Goal: Transaction & Acquisition: Purchase product/service

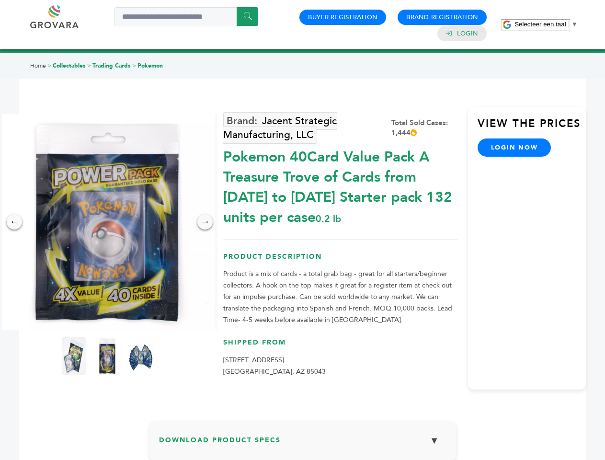
click at [546, 24] on span "Selecteer een taal" at bounding box center [539, 24] width 51 height 7
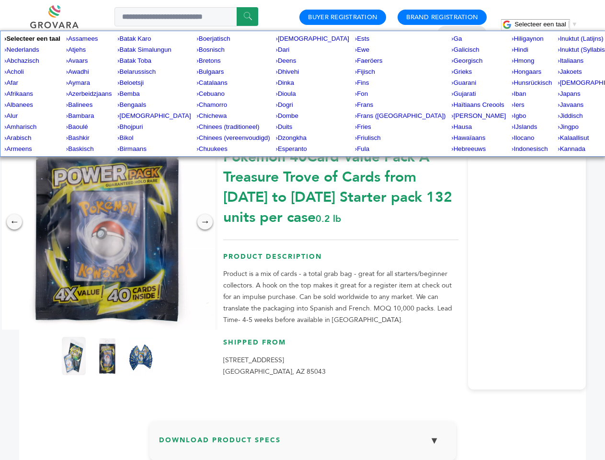
click at [107, 222] on img at bounding box center [107, 221] width 215 height 215
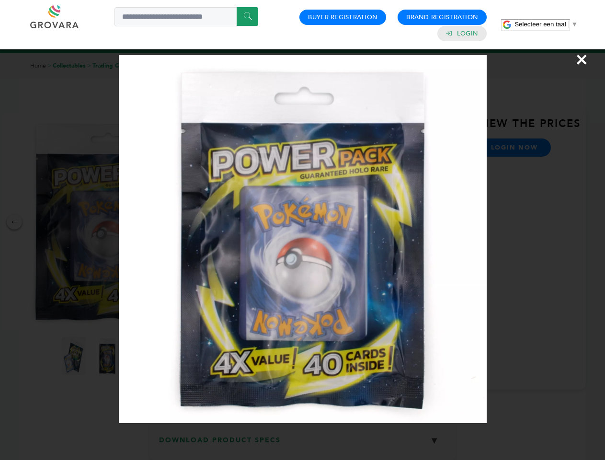
click at [14, 222] on div "×" at bounding box center [302, 230] width 605 height 460
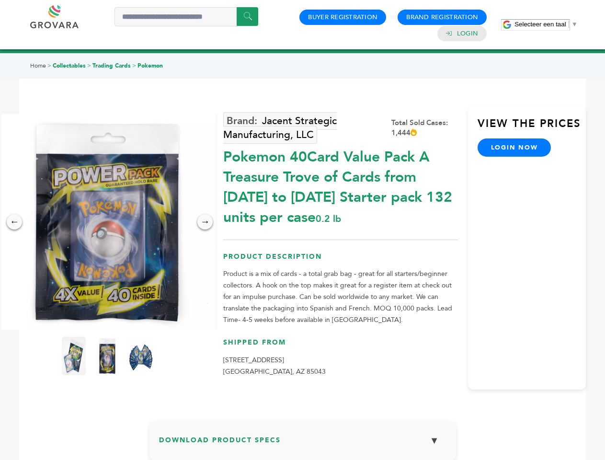
click at [205, 222] on div "→" at bounding box center [204, 221] width 15 height 15
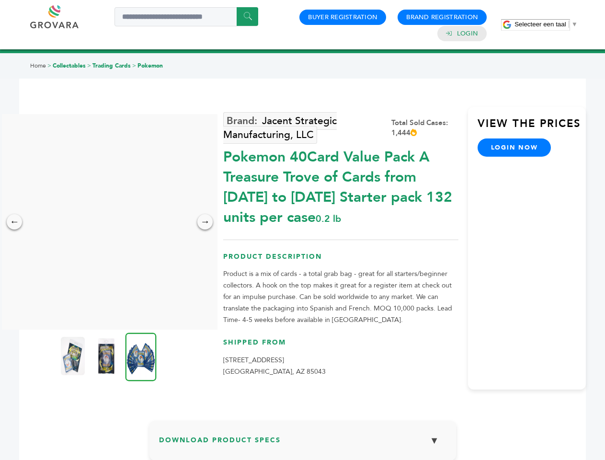
click at [74, 356] on img at bounding box center [73, 356] width 24 height 38
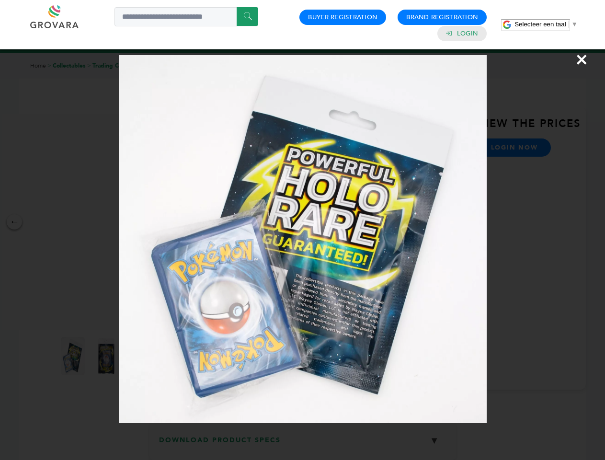
click at [107, 356] on div "×" at bounding box center [302, 230] width 605 height 460
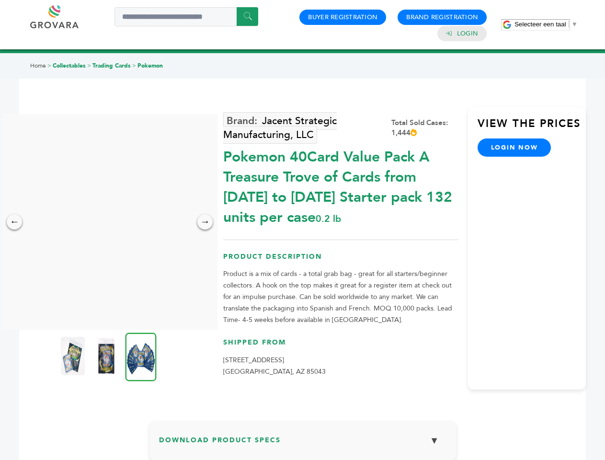
click at [141, 356] on img at bounding box center [140, 356] width 31 height 48
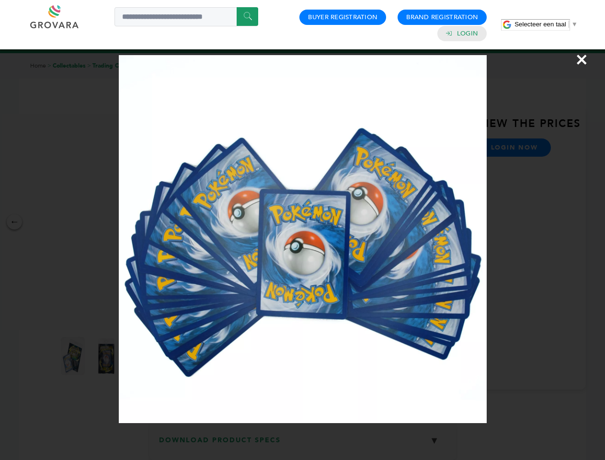
click at [303, 444] on div "×" at bounding box center [302, 230] width 605 height 460
